Goal: Task Accomplishment & Management: Manage account settings

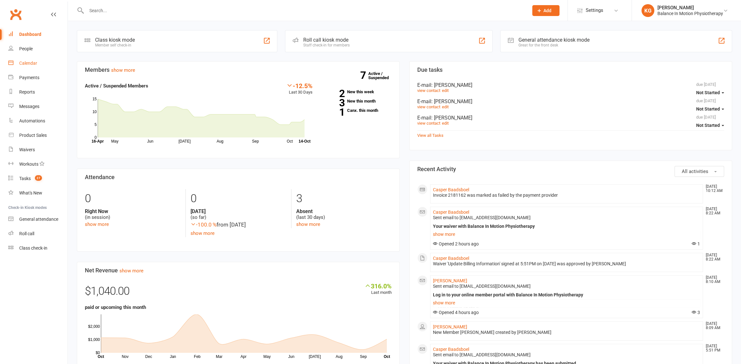
drag, startPoint x: 26, startPoint y: 59, endPoint x: 234, endPoint y: 88, distance: 209.3
click at [26, 59] on link "Calendar" at bounding box center [37, 63] width 59 height 14
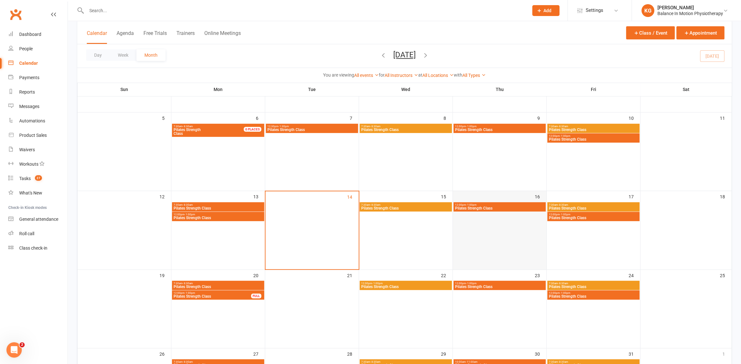
scroll to position [103, 0]
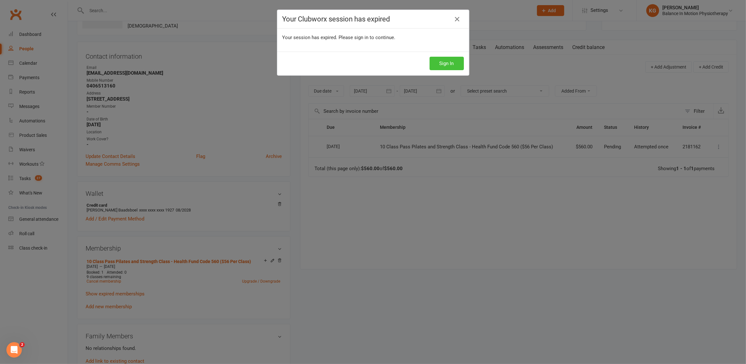
click at [436, 65] on button "Sign In" at bounding box center [446, 63] width 34 height 13
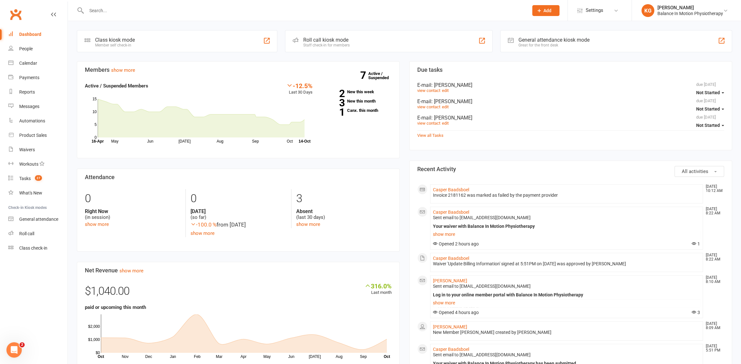
click at [123, 12] on input "text" at bounding box center [305, 10] width 440 height 9
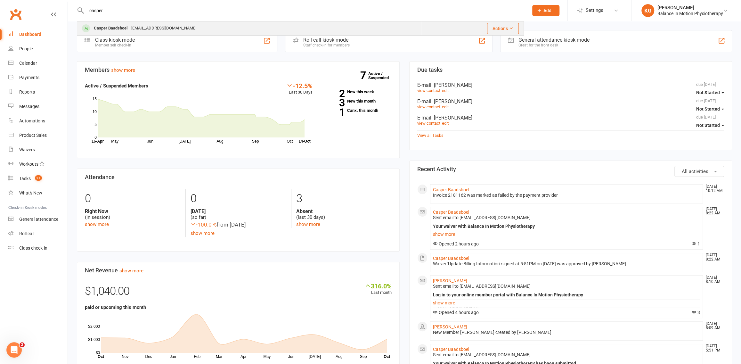
type input "casper"
click at [144, 29] on div "[EMAIL_ADDRESS][DOMAIN_NAME]" at bounding box center [163, 28] width 69 height 9
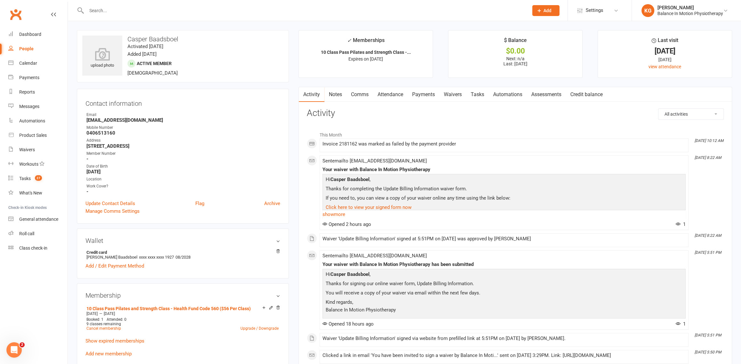
click at [458, 94] on link "Waivers" at bounding box center [453, 94] width 27 height 15
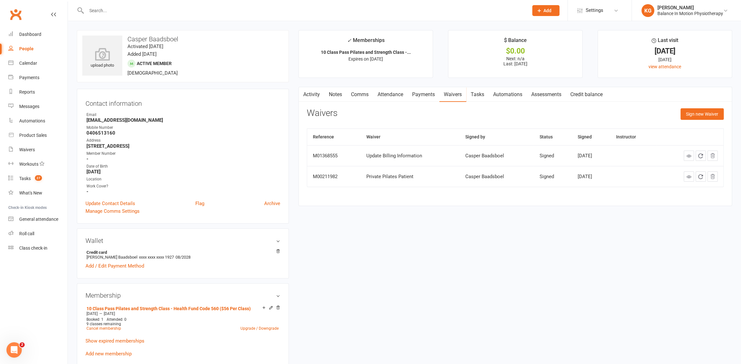
click at [421, 96] on link "Payments" at bounding box center [424, 94] width 32 height 15
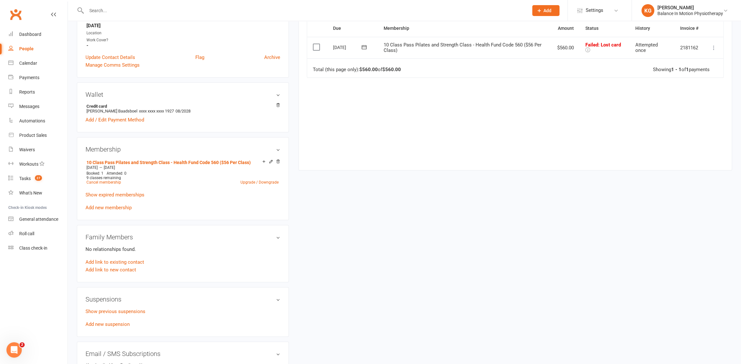
scroll to position [85, 0]
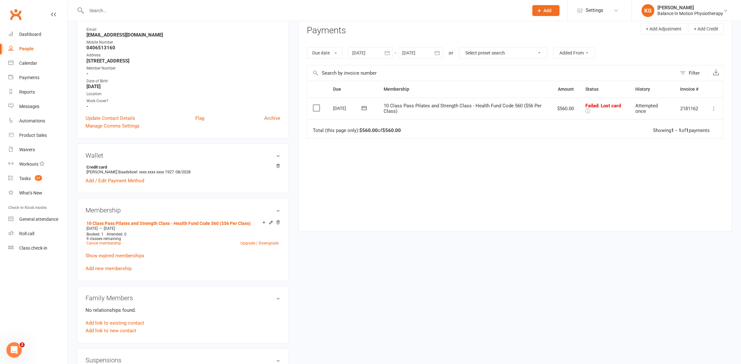
click at [717, 109] on icon at bounding box center [714, 108] width 6 height 6
click at [692, 172] on link "Retry now" at bounding box center [685, 172] width 63 height 13
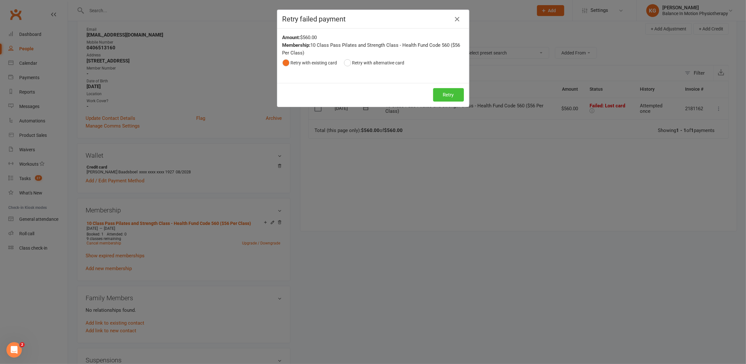
click at [454, 94] on button "Retry" at bounding box center [448, 94] width 31 height 13
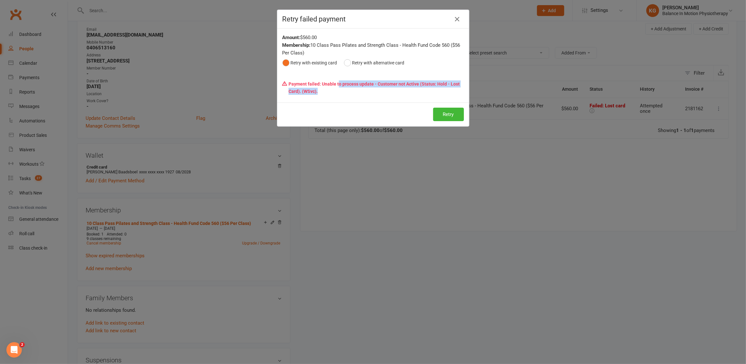
drag, startPoint x: 336, startPoint y: 84, endPoint x: 450, endPoint y: 93, distance: 114.1
click at [450, 93] on p "Payment failed: Unable to process update - Customer not Active (Status: Hold - …" at bounding box center [372, 88] width 181 height 20
click at [426, 91] on p "Payment failed: Unable to process update - Customer not Active (Status: Hold - …" at bounding box center [372, 88] width 181 height 20
drag, startPoint x: 313, startPoint y: 87, endPoint x: 383, endPoint y: 100, distance: 70.6
click at [379, 98] on div "Amount: $560.00 Membership: 10 Class Pass Pilates and Strength Class - Health F…" at bounding box center [373, 66] width 192 height 74
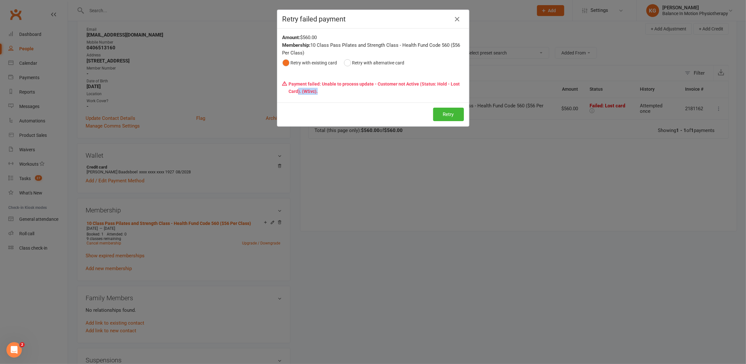
click at [353, 95] on p "Payment failed: Unable to process update - Customer not Active (Status: Hold - …" at bounding box center [372, 88] width 181 height 20
drag, startPoint x: 380, startPoint y: 83, endPoint x: 434, endPoint y: 108, distance: 59.5
click at [434, 108] on div "Retry failed payment Amount: $560.00 Membership: 10 Class Pass Pilates and Stre…" at bounding box center [373, 68] width 192 height 117
click at [515, 202] on div "Retry failed payment Amount: $560.00 Membership: 10 Class Pass Pilates and Stre…" at bounding box center [373, 182] width 746 height 364
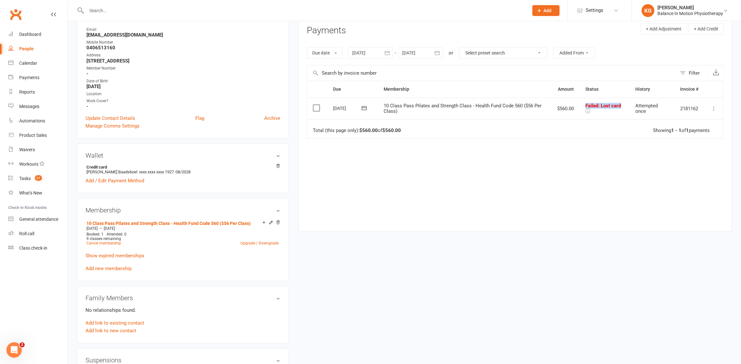
drag, startPoint x: 585, startPoint y: 104, endPoint x: 631, endPoint y: 104, distance: 45.2
click at [631, 104] on tr "Select this 13 Oct 2025 Casper Baadsboel 10 Class Pass Pilates and Strength Cla…" at bounding box center [515, 109] width 417 height 22
click at [643, 149] on div "Due Contact Membership Amount Status History Invoice # Select this 13 Oct 2025 …" at bounding box center [515, 151] width 417 height 140
click at [713, 108] on icon at bounding box center [714, 108] width 6 height 6
click at [596, 178] on div "Due Contact Membership Amount Status History Invoice # Select this 13 Oct 2025 …" at bounding box center [515, 151] width 417 height 140
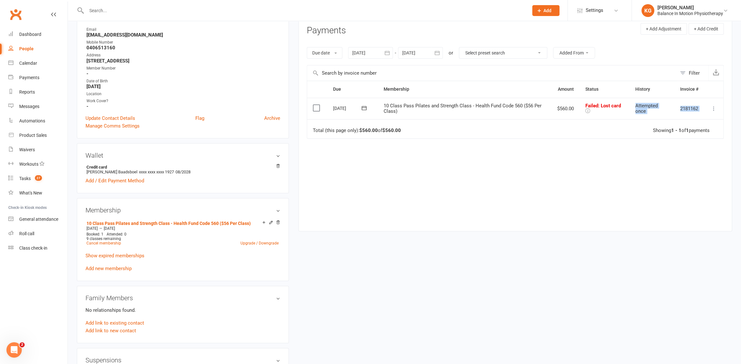
drag, startPoint x: 635, startPoint y: 102, endPoint x: 660, endPoint y: 121, distance: 32.0
click at [660, 121] on table "Due Contact Membership Amount Status History Invoice # Select this 13 Oct 2025 …" at bounding box center [515, 110] width 417 height 58
click at [615, 190] on div "Due Contact Membership Amount Status History Invoice # Select this 13 Oct 2025 …" at bounding box center [515, 151] width 417 height 140
click at [715, 109] on icon at bounding box center [714, 108] width 6 height 6
click at [685, 168] on link "Retry now" at bounding box center [685, 172] width 63 height 13
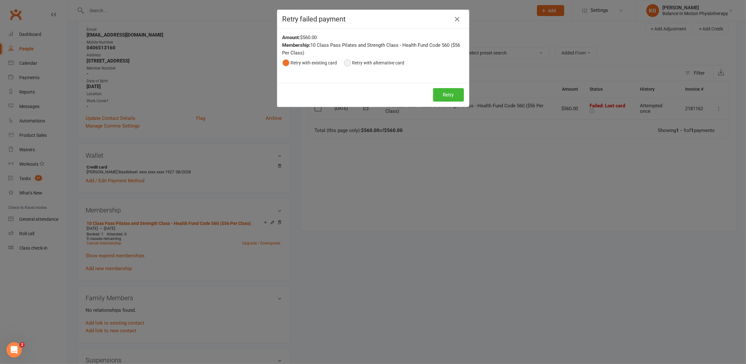
click at [356, 63] on button "Retry with alternative card" at bounding box center [374, 63] width 61 height 12
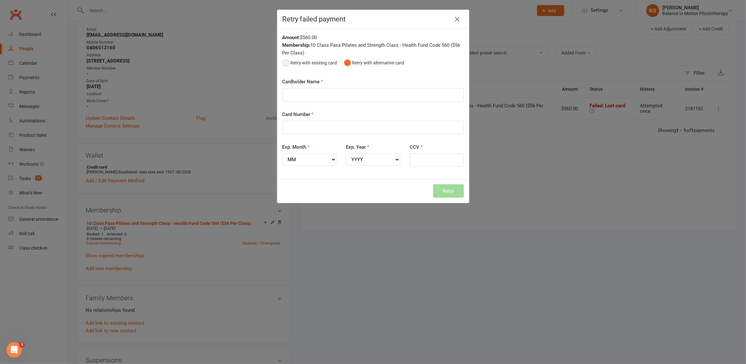
click at [289, 65] on button "Retry with existing card" at bounding box center [309, 63] width 55 height 12
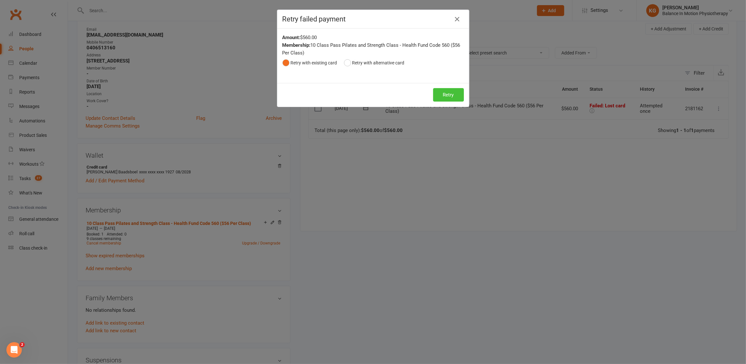
click at [452, 99] on button "Retry" at bounding box center [448, 94] width 31 height 13
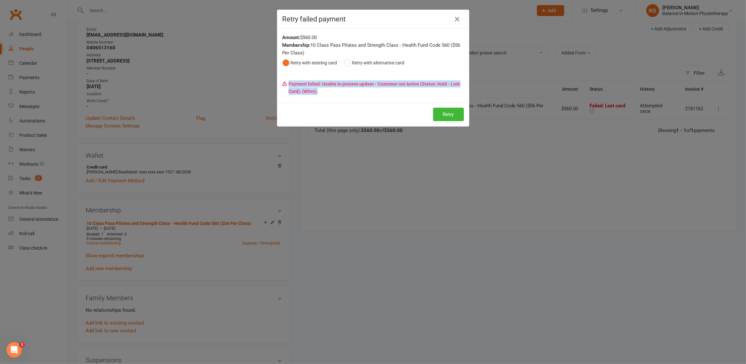
drag, startPoint x: 284, startPoint y: 85, endPoint x: 370, endPoint y: 89, distance: 86.6
click at [370, 89] on p "Payment failed: Unable to process update - Customer not Active (Status: Hold - …" at bounding box center [372, 88] width 181 height 20
drag, startPoint x: 616, startPoint y: 179, endPoint x: 596, endPoint y: 172, distance: 21.8
click at [616, 179] on div "Retry failed payment Amount: $560.00 Membership: 10 Class Pass Pilates and Stre…" at bounding box center [373, 182] width 746 height 364
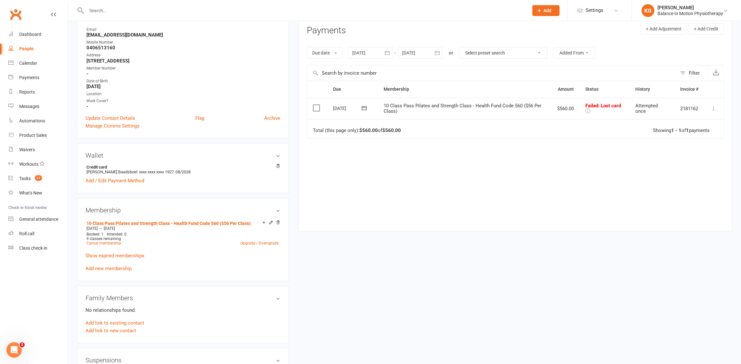
click at [715, 107] on icon at bounding box center [714, 108] width 6 height 6
click at [673, 171] on link "Retry now" at bounding box center [685, 172] width 63 height 13
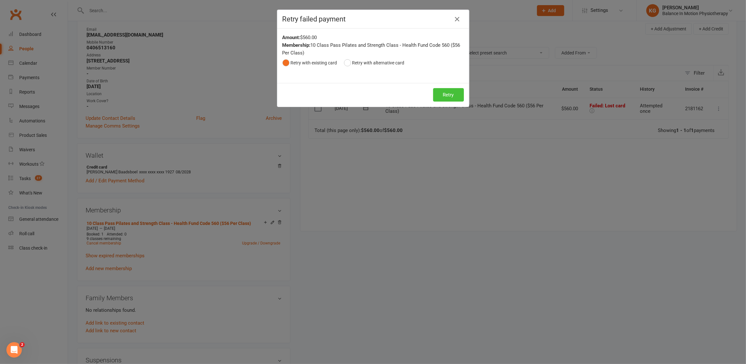
click at [448, 91] on button "Retry" at bounding box center [448, 94] width 31 height 13
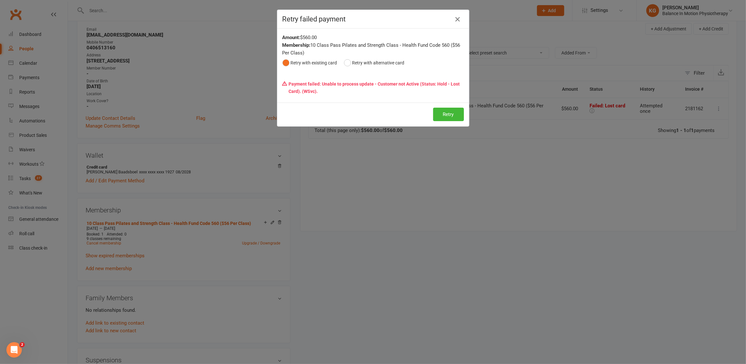
click at [455, 21] on icon "button" at bounding box center [457, 19] width 8 height 8
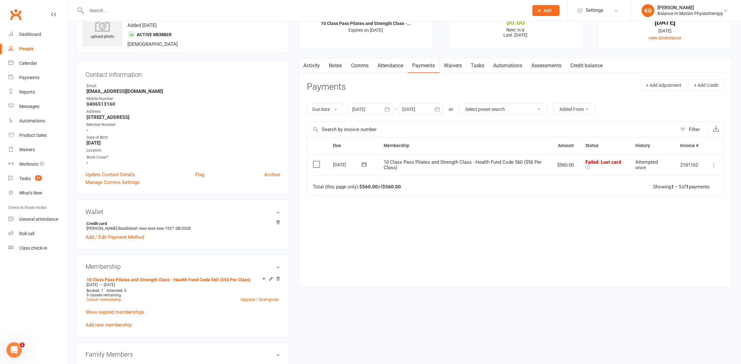
scroll to position [29, 0]
click at [712, 167] on icon at bounding box center [714, 165] width 6 height 6
click at [672, 227] on link "Retry now" at bounding box center [685, 229] width 63 height 13
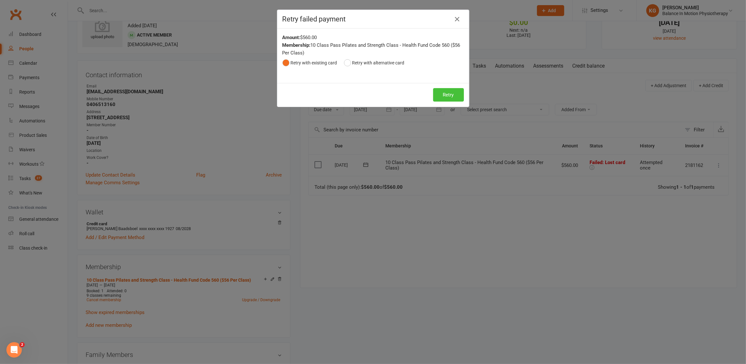
click at [441, 98] on button "Retry" at bounding box center [448, 94] width 31 height 13
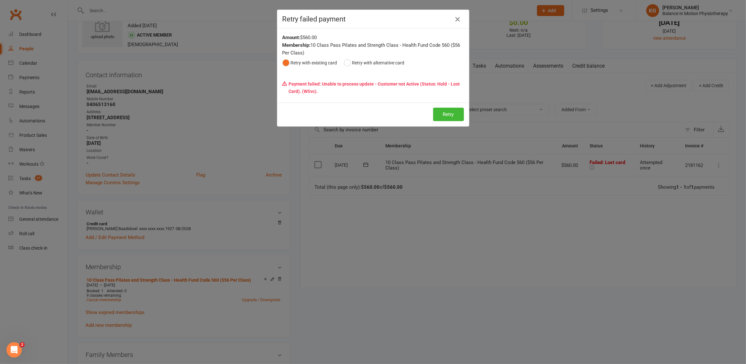
click at [454, 21] on icon "button" at bounding box center [457, 19] width 8 height 8
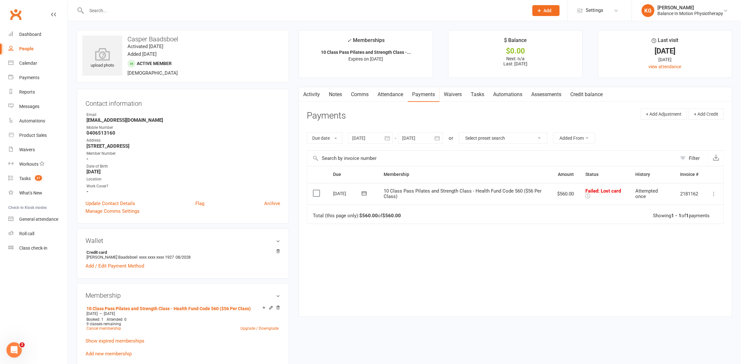
scroll to position [0, 0]
click at [714, 194] on icon at bounding box center [714, 194] width 6 height 6
drag, startPoint x: 672, startPoint y: 254, endPoint x: 628, endPoint y: 229, distance: 50.6
click at [672, 254] on link "Retry now" at bounding box center [685, 257] width 63 height 13
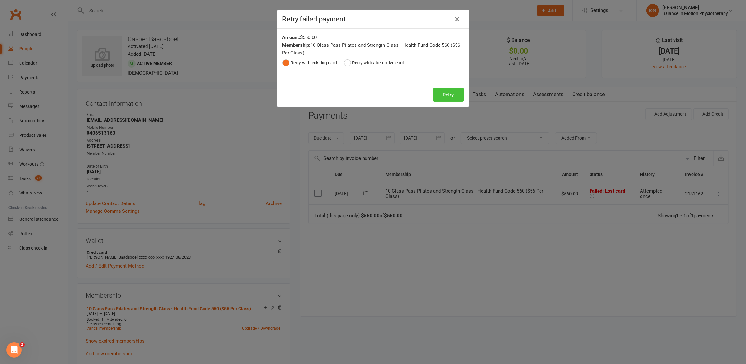
click at [433, 95] on button "Retry" at bounding box center [448, 94] width 31 height 13
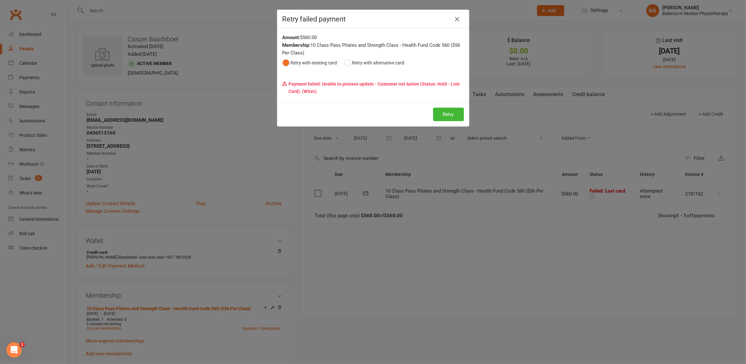
drag, startPoint x: 388, startPoint y: 271, endPoint x: 357, endPoint y: 268, distance: 31.5
click at [387, 271] on div "Retry failed payment Amount: $560.00 Membership: 10 Class Pass Pilates and Stre…" at bounding box center [373, 182] width 746 height 364
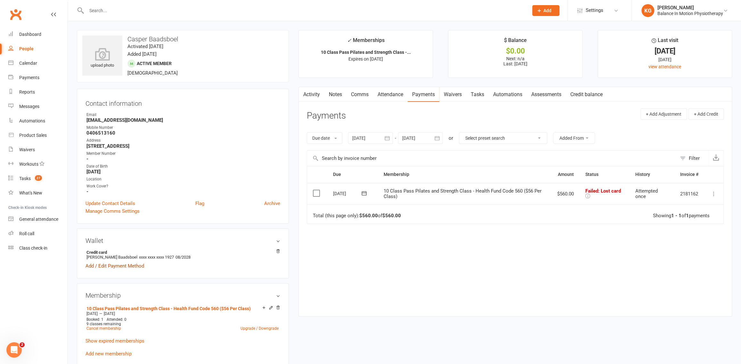
click at [112, 266] on link "Add / Edit Payment Method" at bounding box center [115, 266] width 59 height 8
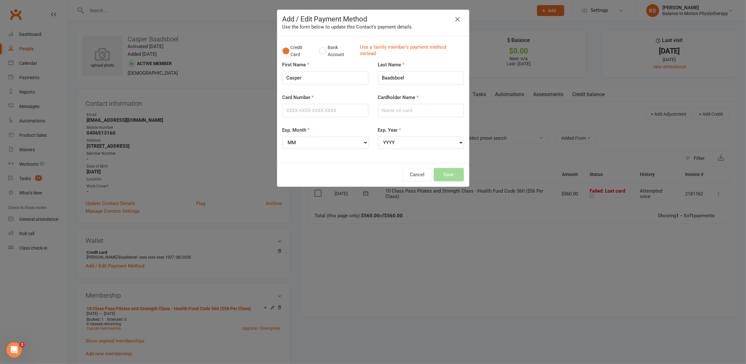
click at [453, 19] on icon "button" at bounding box center [457, 19] width 8 height 8
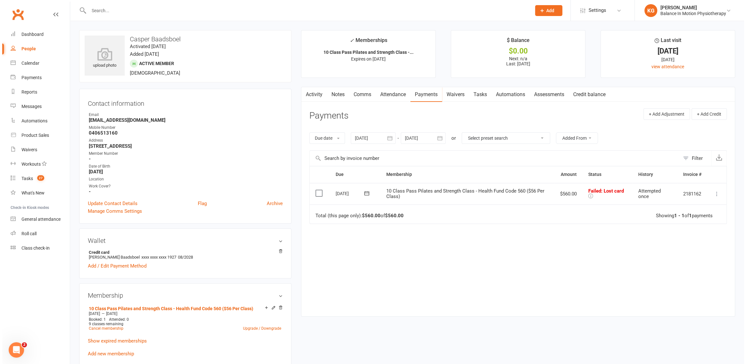
scroll to position [43, 0]
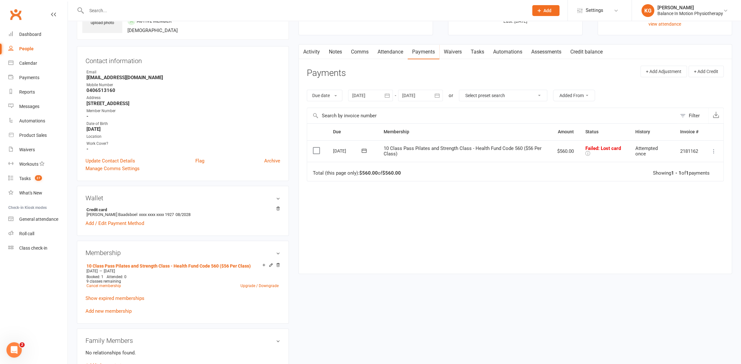
click at [276, 195] on h3 "Wallet" at bounding box center [183, 197] width 195 height 7
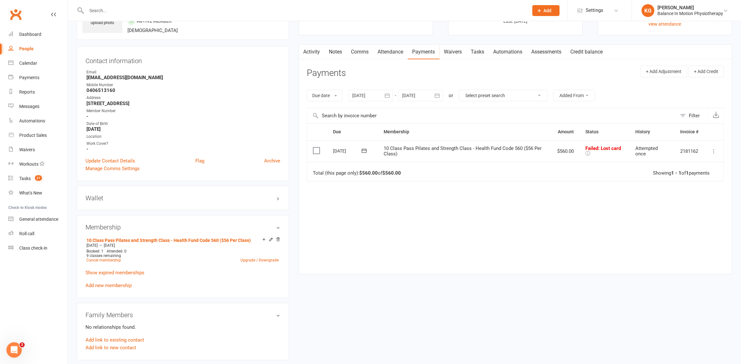
click at [278, 199] on h3 "Wallet" at bounding box center [183, 197] width 195 height 7
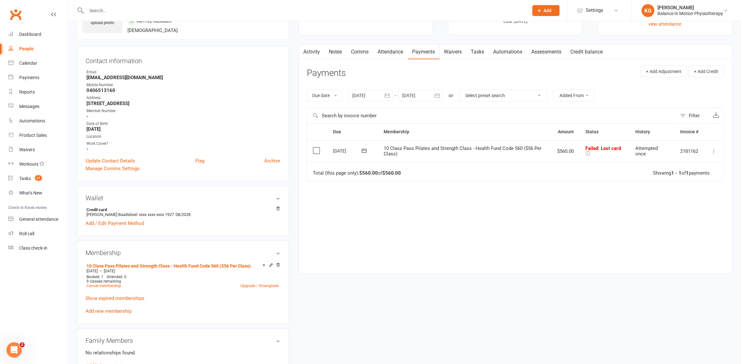
click at [717, 153] on button at bounding box center [714, 151] width 8 height 8
click at [514, 230] on div "Due Contact Membership Amount Status History Invoice # Select this 13 Oct 2025 …" at bounding box center [515, 193] width 417 height 140
click at [456, 53] on link "Waivers" at bounding box center [453, 52] width 27 height 15
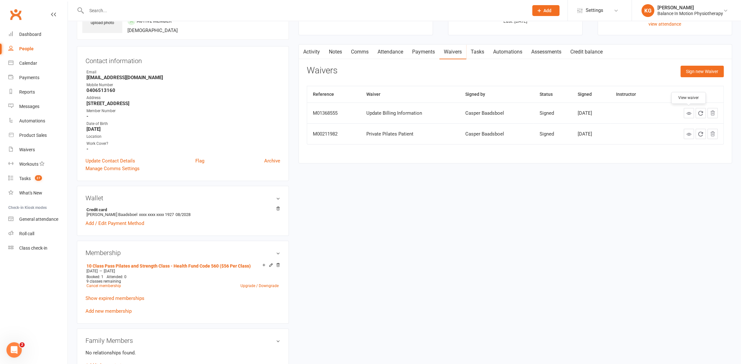
click at [688, 114] on icon at bounding box center [689, 113] width 5 height 5
click at [399, 46] on link "Attendance" at bounding box center [390, 52] width 35 height 15
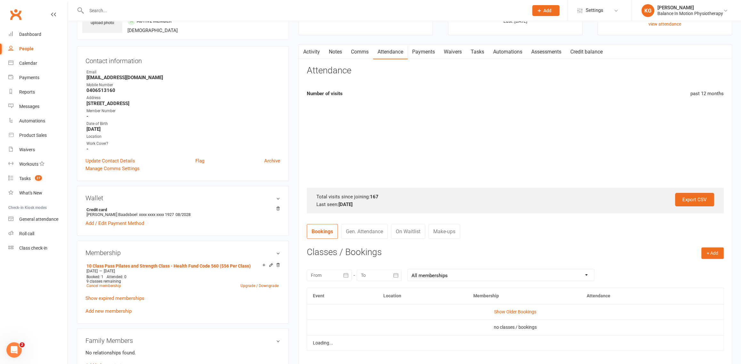
click at [435, 52] on link "Payments" at bounding box center [424, 52] width 32 height 15
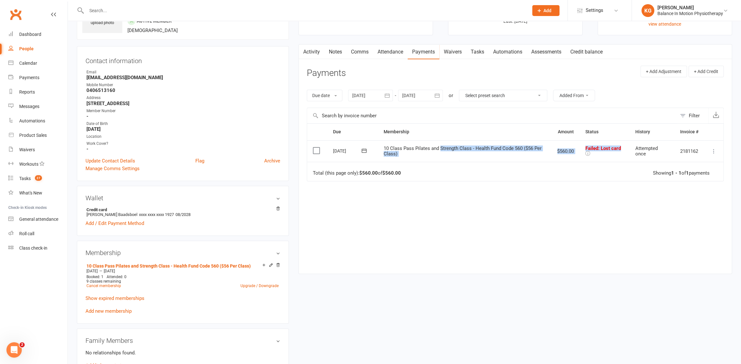
drag, startPoint x: 443, startPoint y: 150, endPoint x: 624, endPoint y: 155, distance: 180.8
click at [624, 155] on tr "Select this 13 Oct 2025 Casper Baadsboel 10 Class Pass Pilates and Strength Cla…" at bounding box center [515, 151] width 417 height 22
drag, startPoint x: 620, startPoint y: 198, endPoint x: 641, endPoint y: 195, distance: 21.3
click at [621, 198] on div "Due Contact Membership Amount Status History Invoice # Select this 13 Oct 2025 …" at bounding box center [515, 193] width 417 height 140
click at [717, 150] on button at bounding box center [714, 151] width 8 height 8
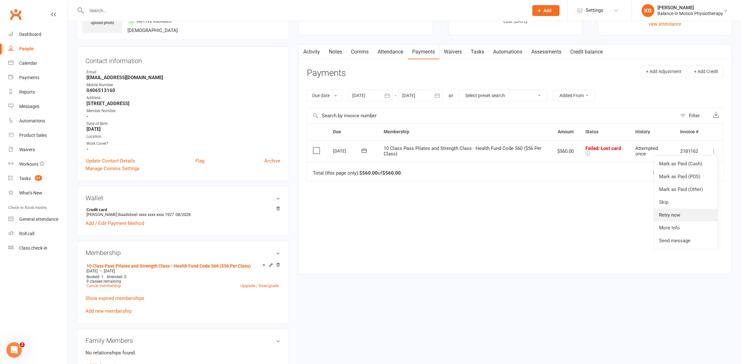
click at [676, 212] on link "Retry now" at bounding box center [685, 215] width 63 height 13
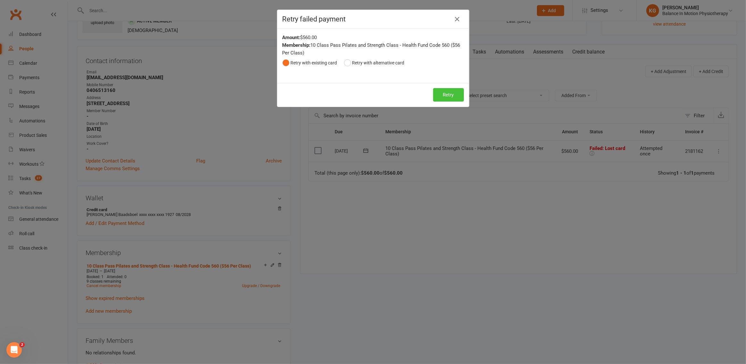
click at [444, 99] on button "Retry" at bounding box center [448, 94] width 31 height 13
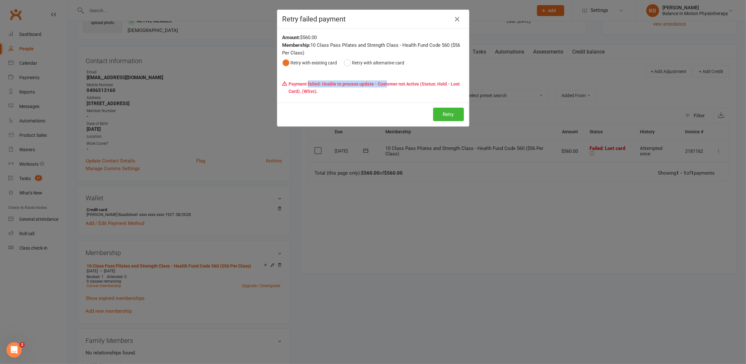
drag, startPoint x: 323, startPoint y: 85, endPoint x: 427, endPoint y: 83, distance: 104.1
click at [385, 92] on p "Payment failed: Unable to process update - Customer not Active (Status: Hold - …" at bounding box center [372, 88] width 181 height 20
drag, startPoint x: 350, startPoint y: 62, endPoint x: 392, endPoint y: 65, distance: 41.5
click at [350, 62] on button "Retry with alternative card" at bounding box center [374, 63] width 61 height 12
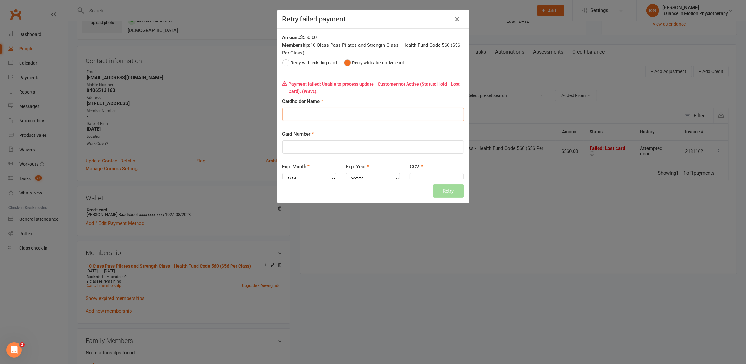
click at [320, 116] on input "Cardholder Name" at bounding box center [372, 114] width 181 height 13
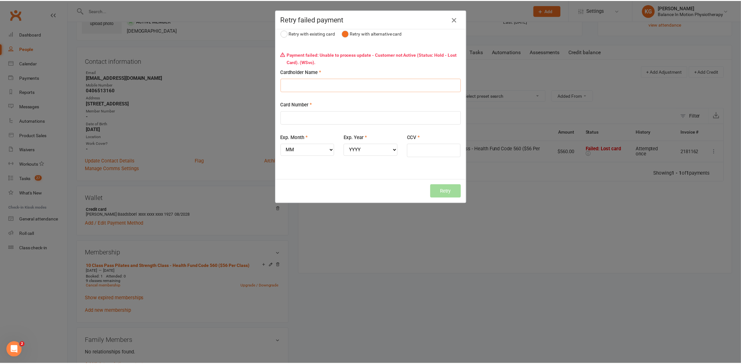
scroll to position [30, 0]
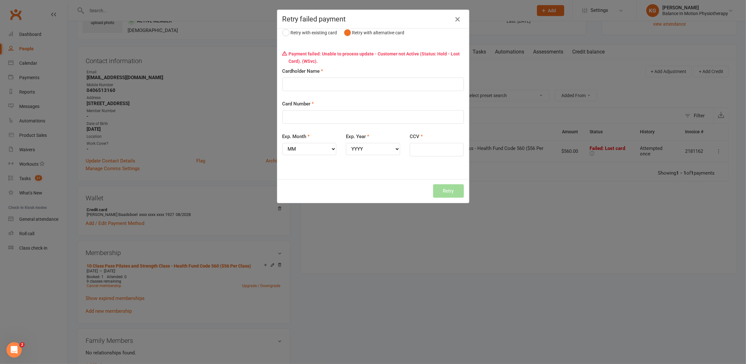
click at [454, 19] on icon "button" at bounding box center [457, 19] width 8 height 8
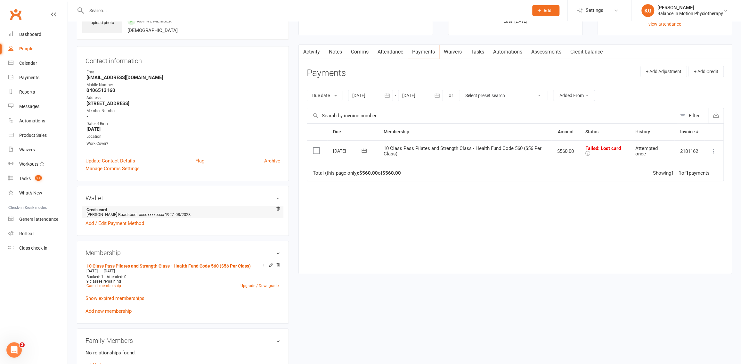
click at [154, 208] on strong "Credit card" at bounding box center [182, 209] width 191 height 5
click at [152, 212] on span "xxxx xxxx xxxx 1927" at bounding box center [156, 214] width 35 height 5
click at [163, 213] on span "xxxx xxxx xxxx 1927" at bounding box center [156, 214] width 35 height 5
drag, startPoint x: 129, startPoint y: 211, endPoint x: 189, endPoint y: 211, distance: 59.3
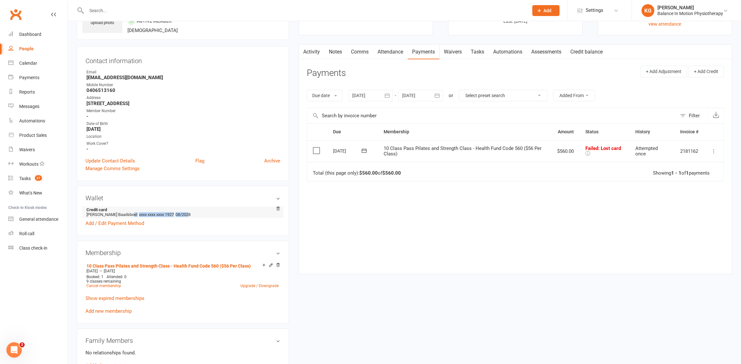
click at [189, 211] on li "Credit card Casper Scheel Baadsboel xxxx xxxx xxxx 1927 08/2028" at bounding box center [183, 212] width 195 height 12
click at [451, 49] on link "Waivers" at bounding box center [453, 52] width 27 height 15
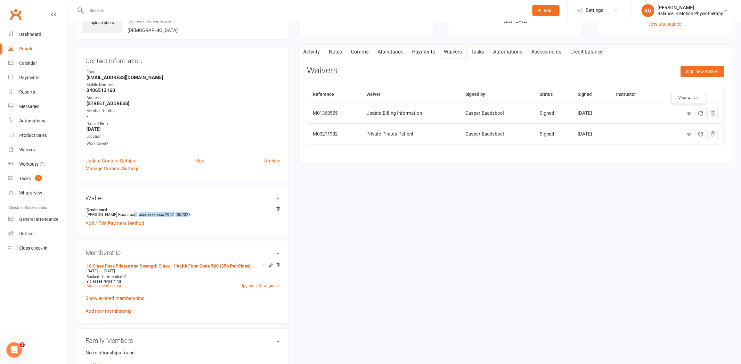
click at [689, 113] on icon at bounding box center [689, 113] width 5 height 5
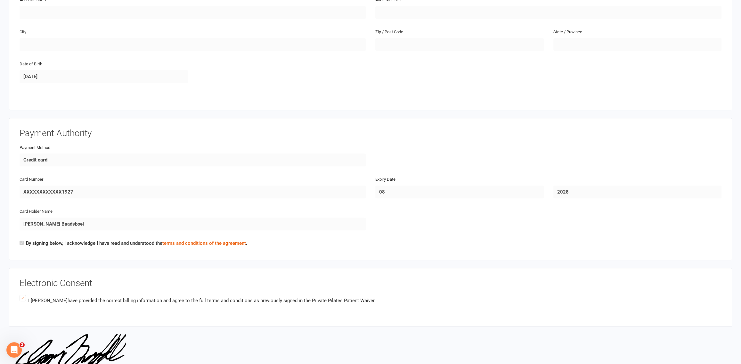
scroll to position [137, 0]
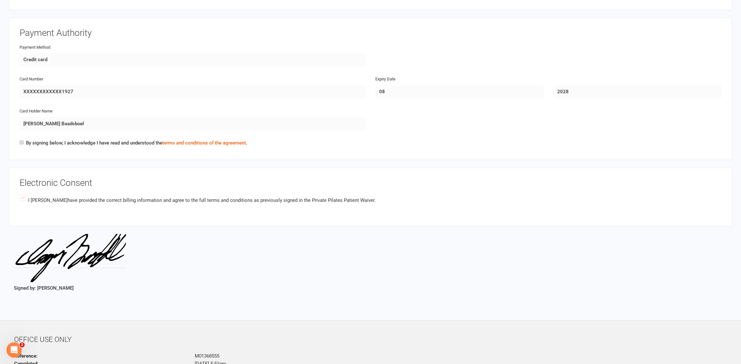
drag, startPoint x: 553, startPoint y: 109, endPoint x: 540, endPoint y: 100, distance: 15.9
click at [553, 108] on div "Card Holder Name Casper Scheel Baadsboel" at bounding box center [371, 123] width 712 height 32
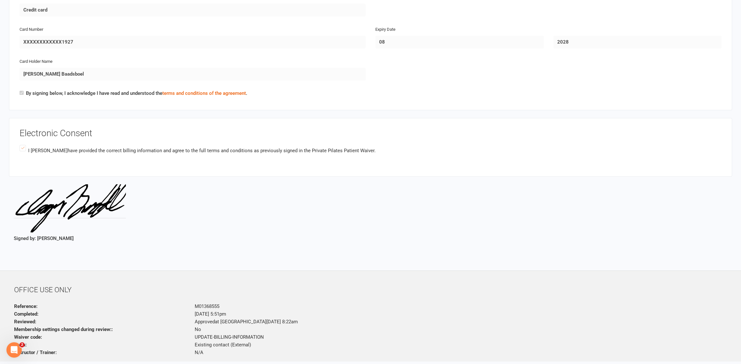
scroll to position [332, 0]
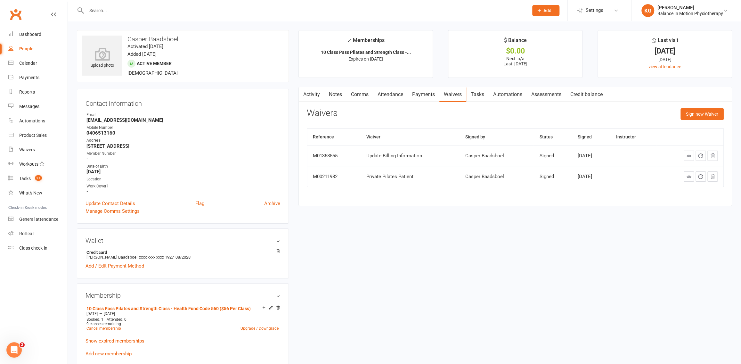
click at [135, 16] on div at bounding box center [300, 10] width 447 height 21
click at [135, 12] on input "text" at bounding box center [305, 10] width 440 height 9
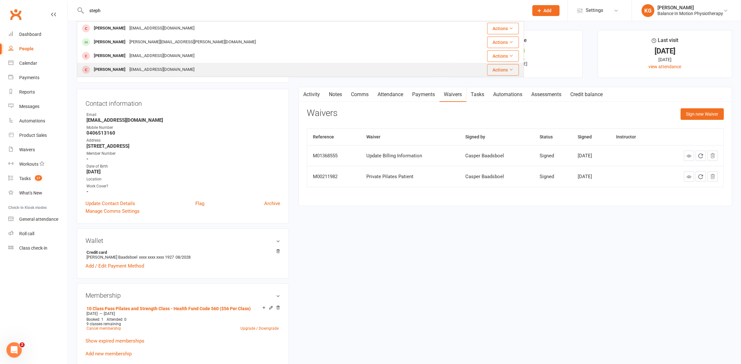
type input "steph"
click at [176, 74] on div "[EMAIL_ADDRESS][DOMAIN_NAME]" at bounding box center [162, 69] width 69 height 9
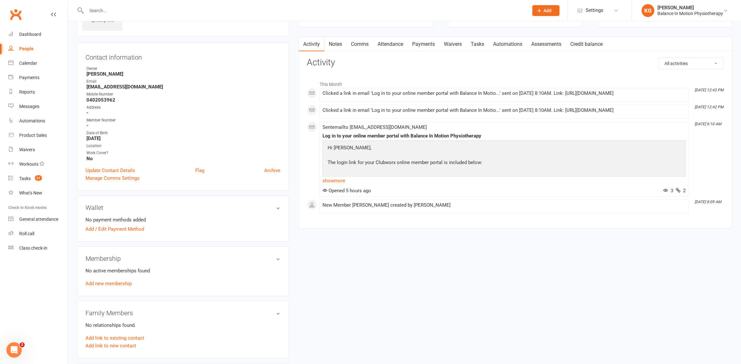
scroll to position [46, 0]
drag, startPoint x: 97, startPoint y: 251, endPoint x: 153, endPoint y: 259, distance: 57.0
click at [153, 259] on div "Membership No active memberships found Add new membership" at bounding box center [183, 270] width 212 height 50
drag, startPoint x: 102, startPoint y: 267, endPoint x: 158, endPoint y: 267, distance: 56.1
click at [160, 267] on p "No active memberships found" at bounding box center [183, 270] width 195 height 8
